Goal: Manage account settings

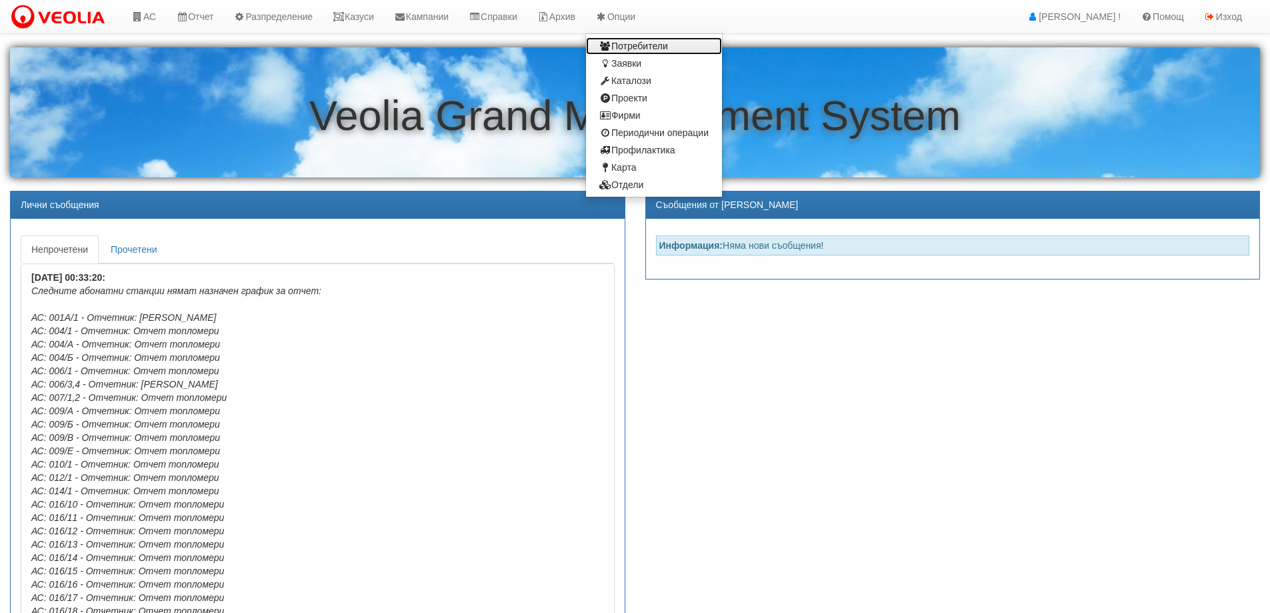
click at [652, 47] on link "Потребители" at bounding box center [654, 45] width 136 height 17
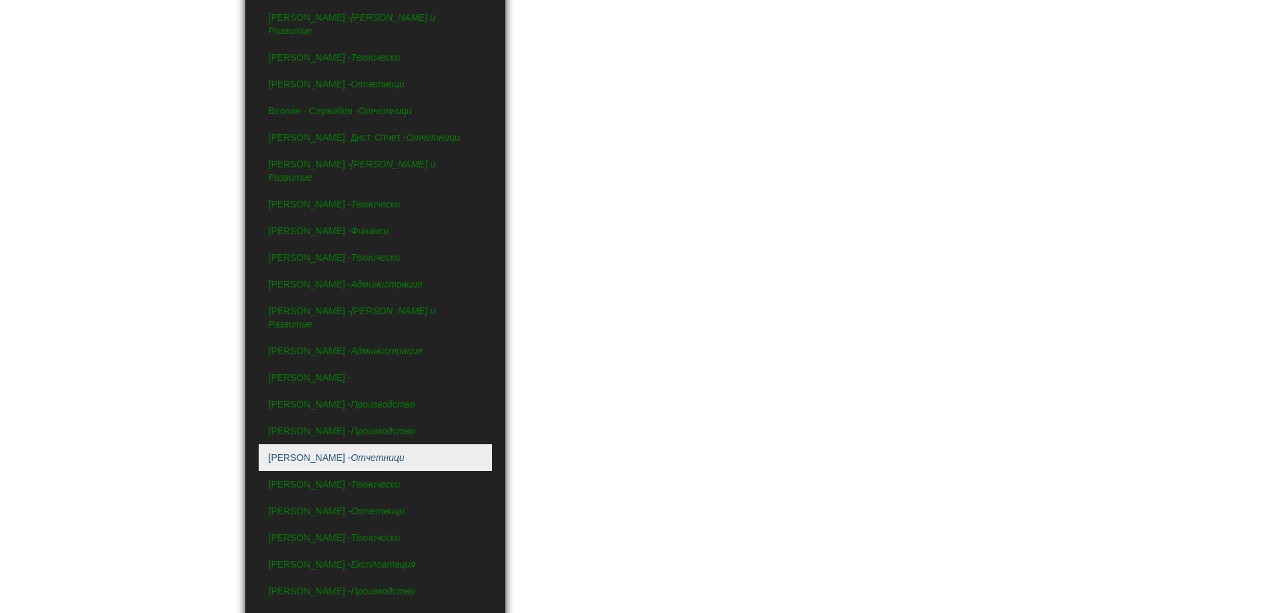
scroll to position [133, 0]
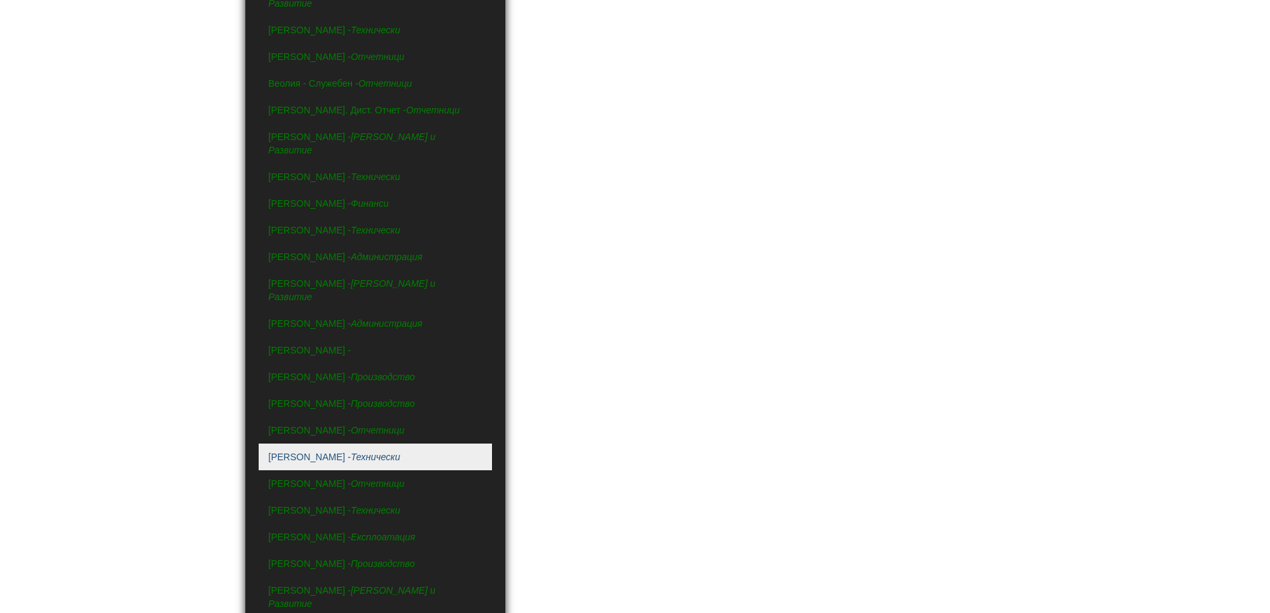
click at [325, 443] on link "[PERSON_NAME] - Технически" at bounding box center [375, 456] width 233 height 27
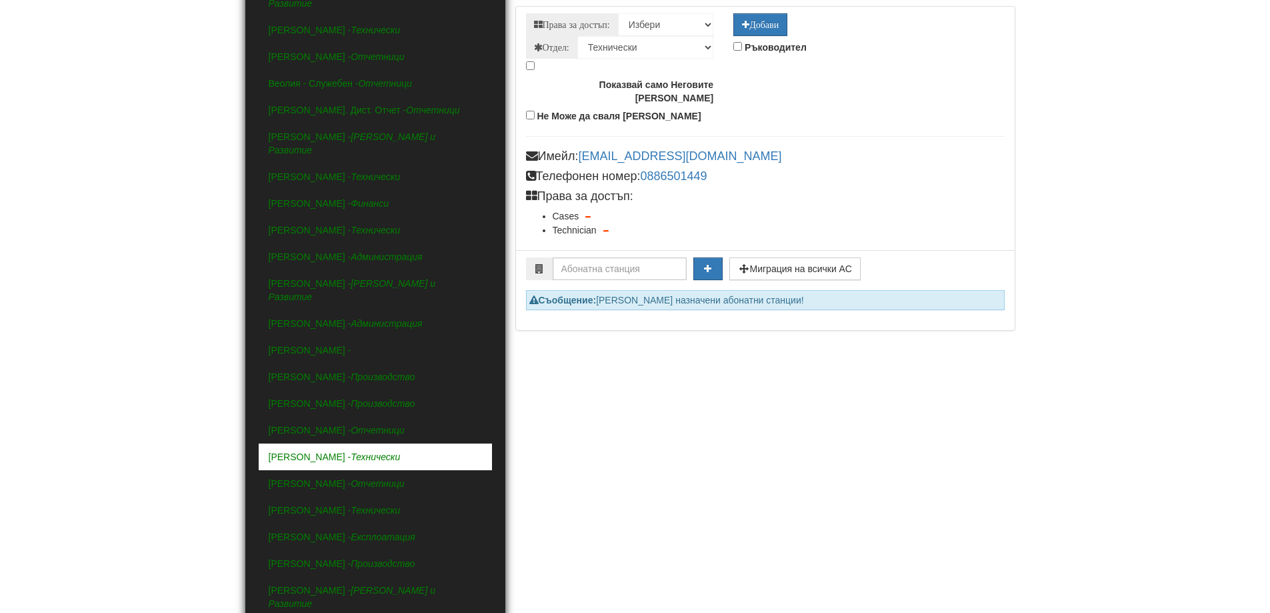
click at [553, 49] on icon "Отдел:" at bounding box center [551, 47] width 35 height 9
click at [561, 25] on icon "Права за достъп:" at bounding box center [572, 24] width 76 height 9
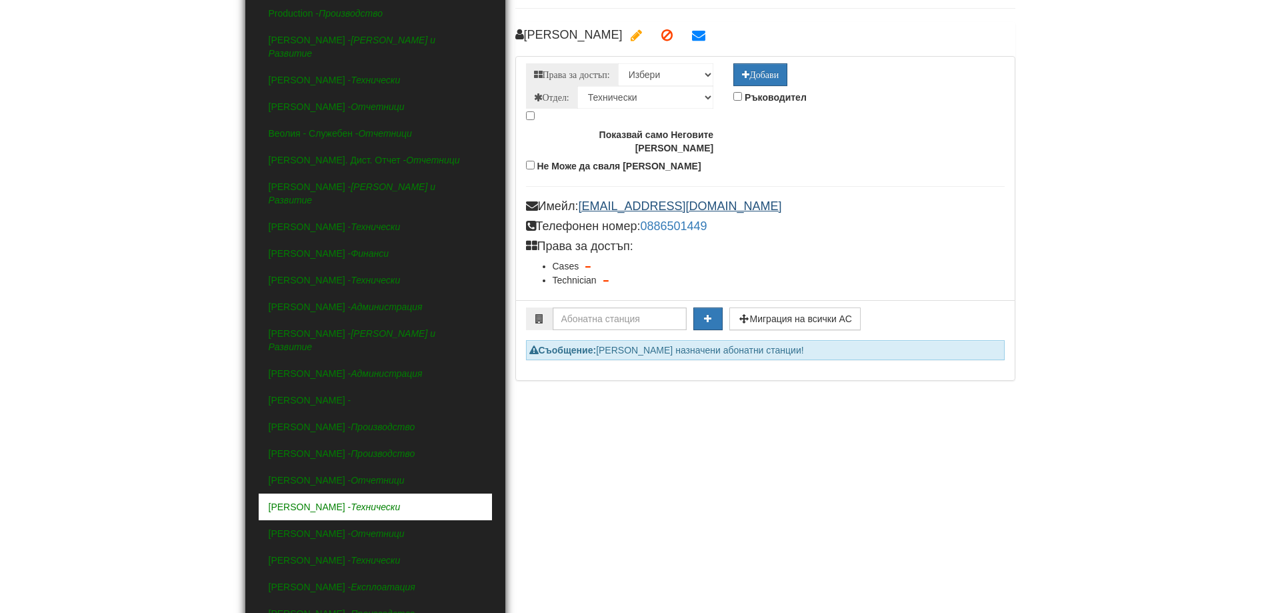
scroll to position [0, 0]
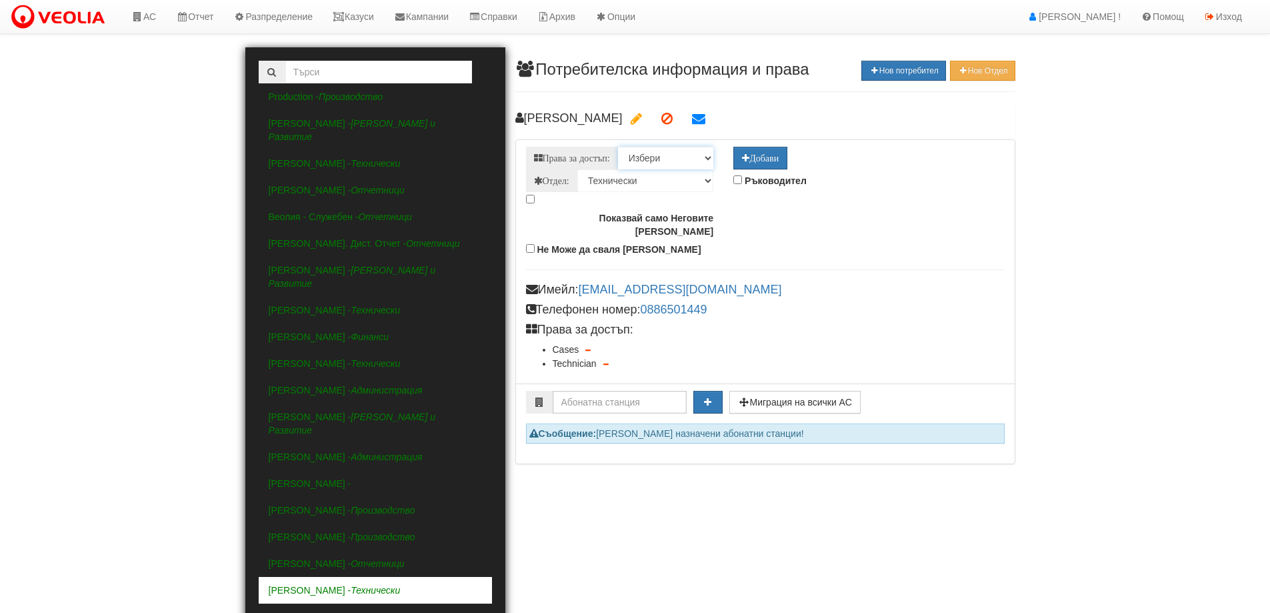
click at [662, 159] on select "Избери Admin Archiver Cases FullRemoteDetector GeoLocationMonitoring GlobalAdmi…" at bounding box center [666, 158] width 96 height 23
click at [639, 178] on select "Технически Клиенти и Развитие Отчетници Производство Експлоатация Финанси Админ…" at bounding box center [646, 180] width 136 height 23
click at [640, 181] on select "Технически Клиенти и Развитие Отчетници Производство Експлоатация Финанси Админ…" at bounding box center [646, 180] width 136 height 23
click at [325, 577] on link "[PERSON_NAME] - Технически" at bounding box center [375, 590] width 233 height 27
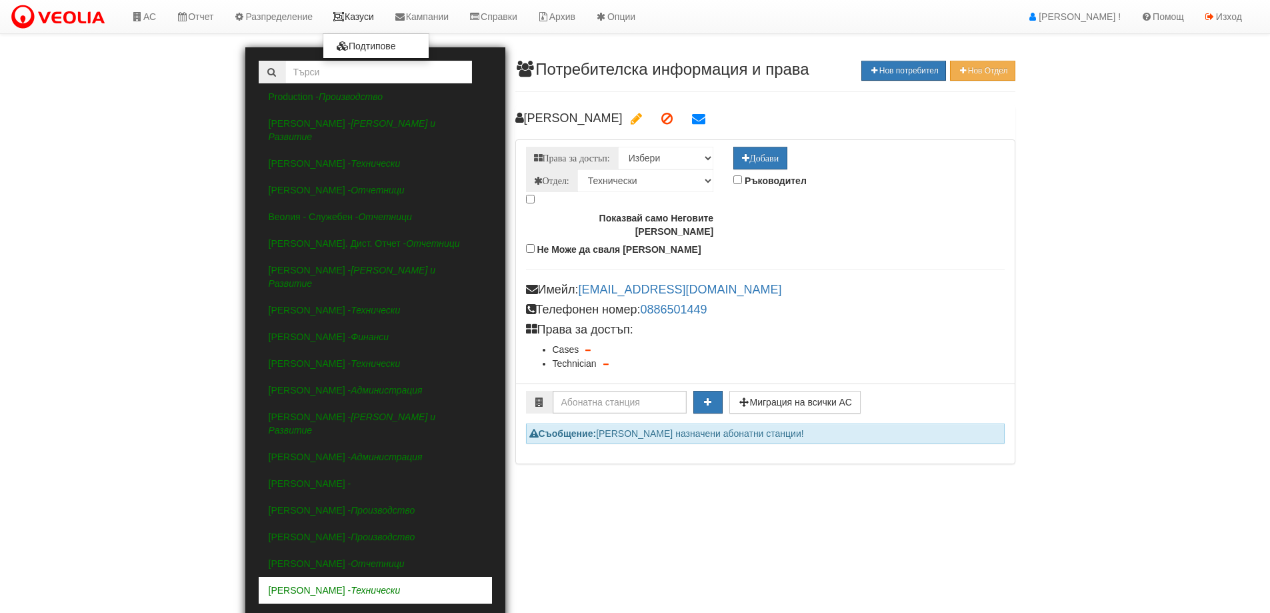
click at [364, 17] on link "Казуси" at bounding box center [353, 16] width 61 height 33
